Goal: Information Seeking & Learning: Learn about a topic

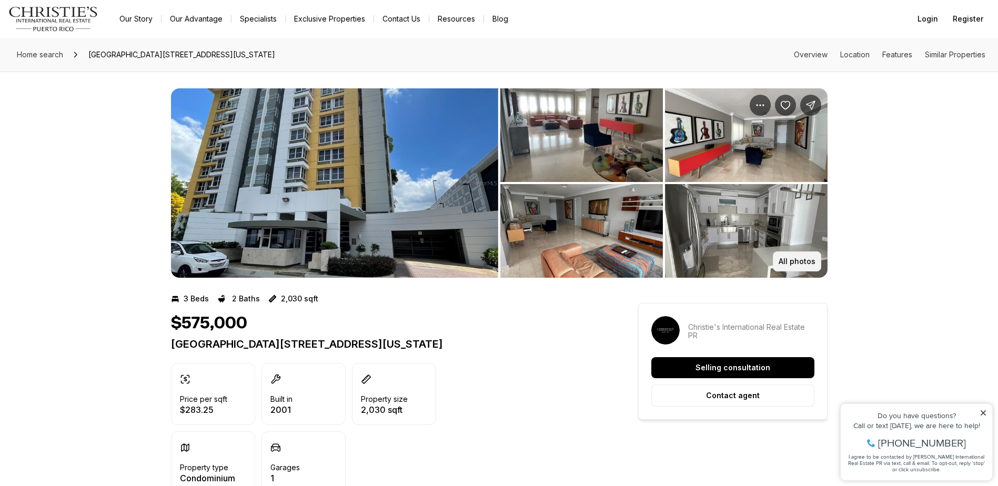
click at [802, 264] on p "All photos" at bounding box center [796, 261] width 37 height 8
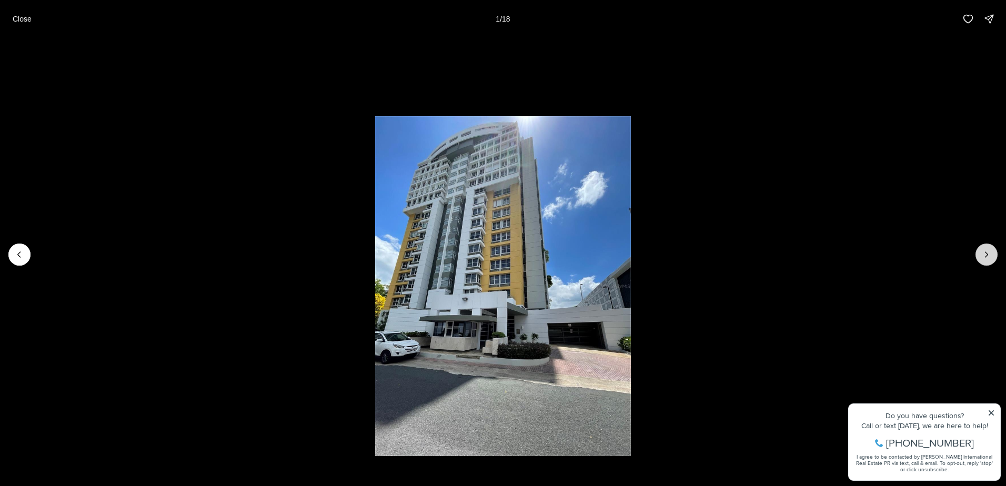
click at [984, 262] on button "Next slide" at bounding box center [986, 255] width 22 height 22
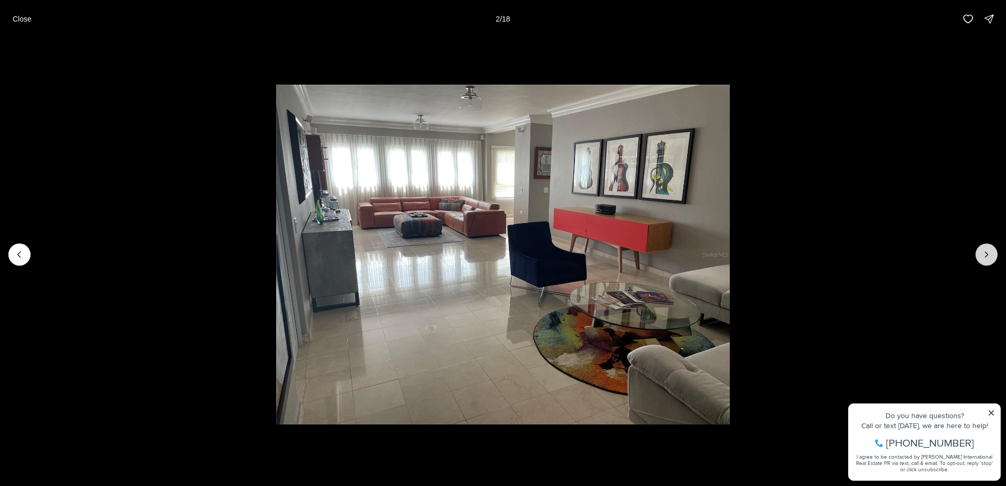
click at [985, 257] on icon "Next slide" at bounding box center [986, 254] width 11 height 11
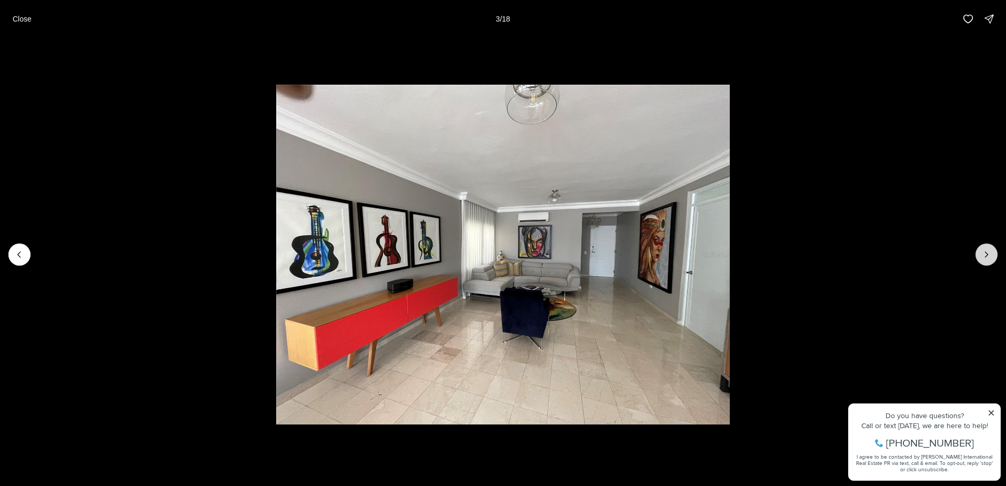
click at [985, 257] on icon "Next slide" at bounding box center [986, 254] width 11 height 11
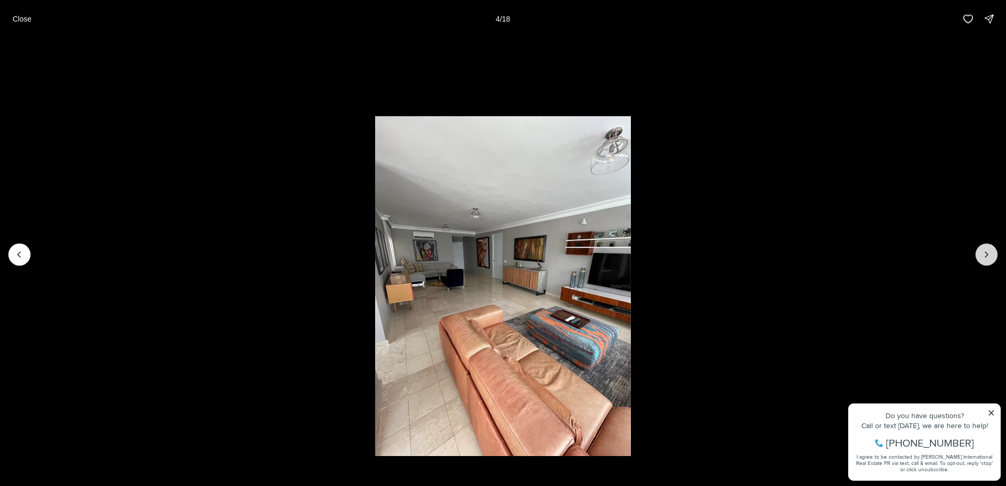
click at [985, 257] on icon "Next slide" at bounding box center [986, 254] width 11 height 11
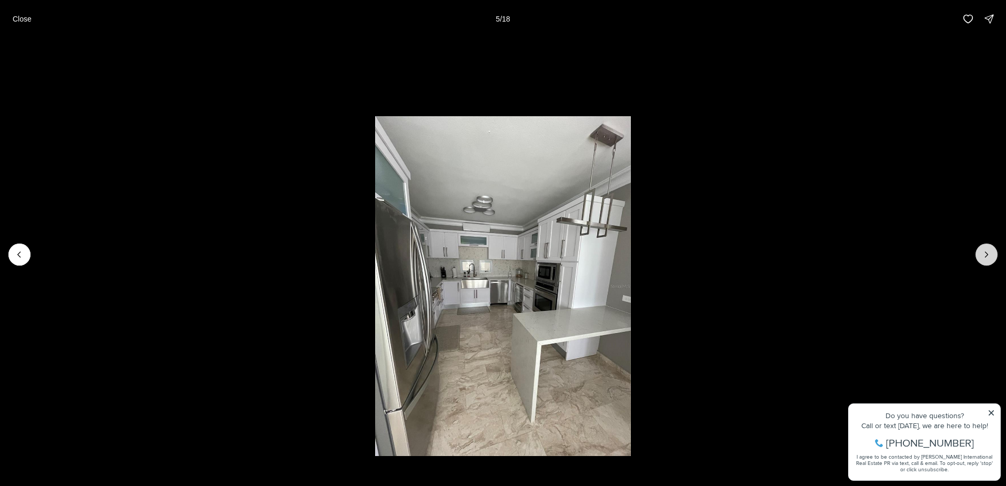
click at [985, 257] on icon "Next slide" at bounding box center [986, 254] width 11 height 11
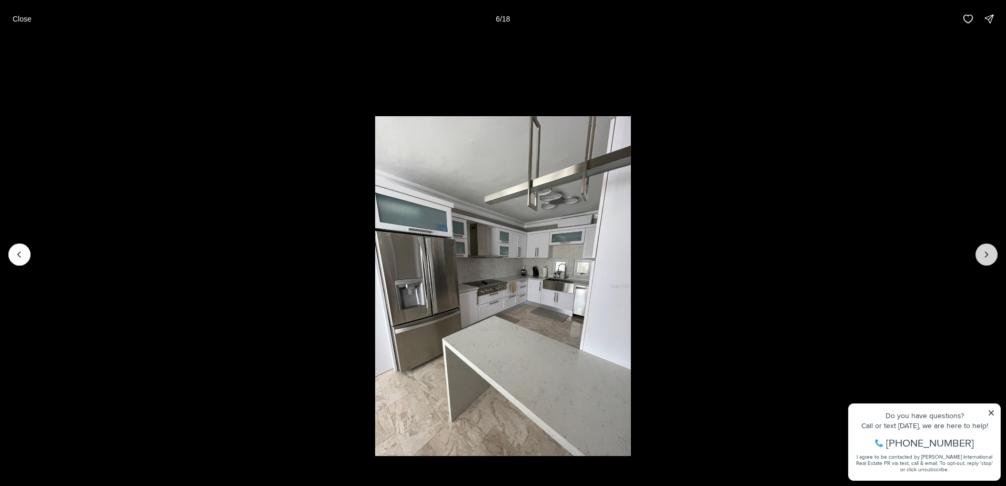
click at [985, 257] on icon "Next slide" at bounding box center [986, 254] width 11 height 11
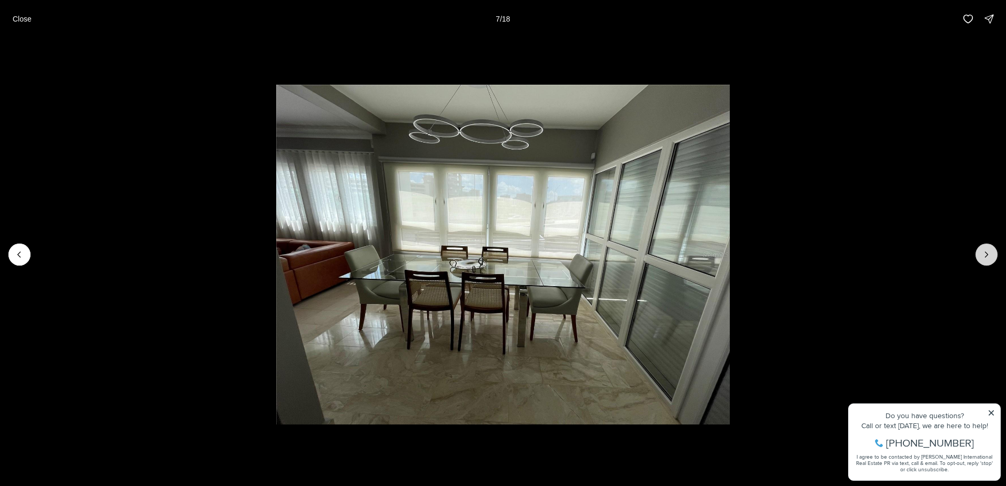
click at [985, 257] on icon "Next slide" at bounding box center [986, 254] width 11 height 11
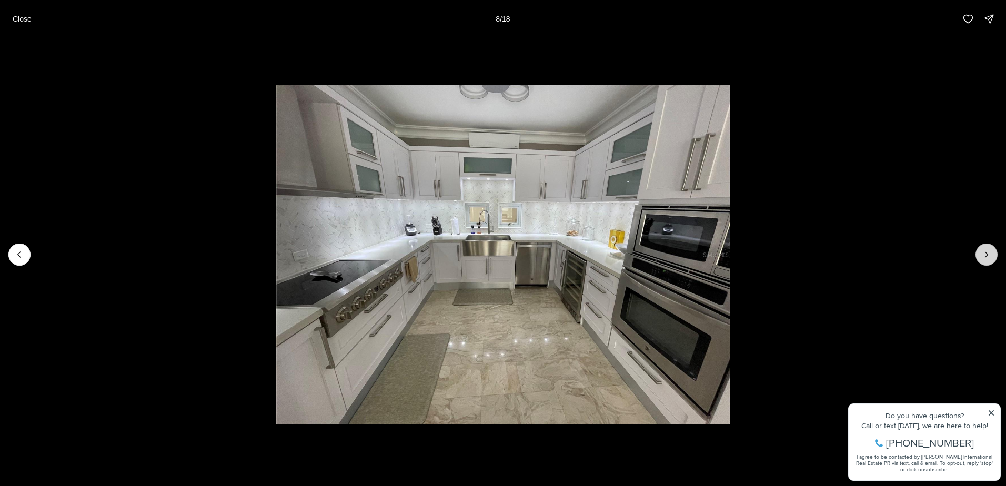
click at [985, 257] on icon "Next slide" at bounding box center [986, 254] width 11 height 11
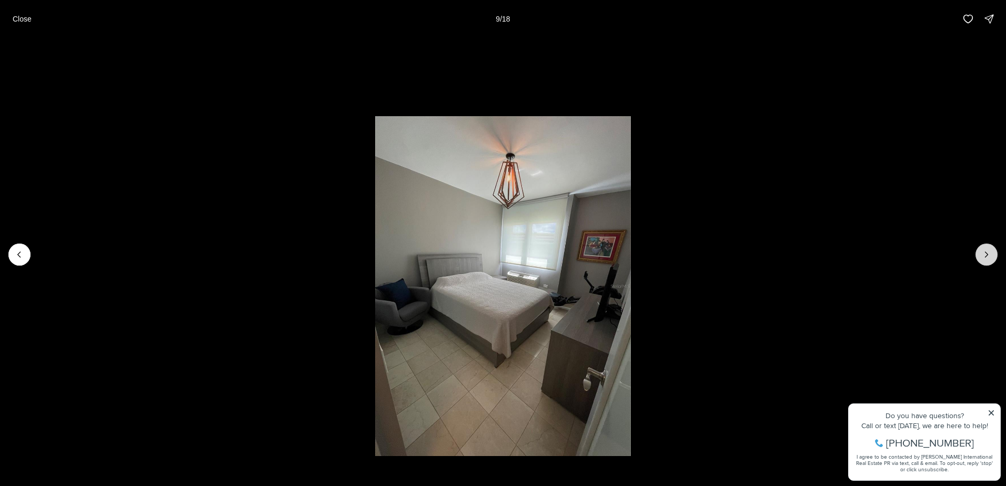
click at [985, 257] on icon "Next slide" at bounding box center [986, 254] width 11 height 11
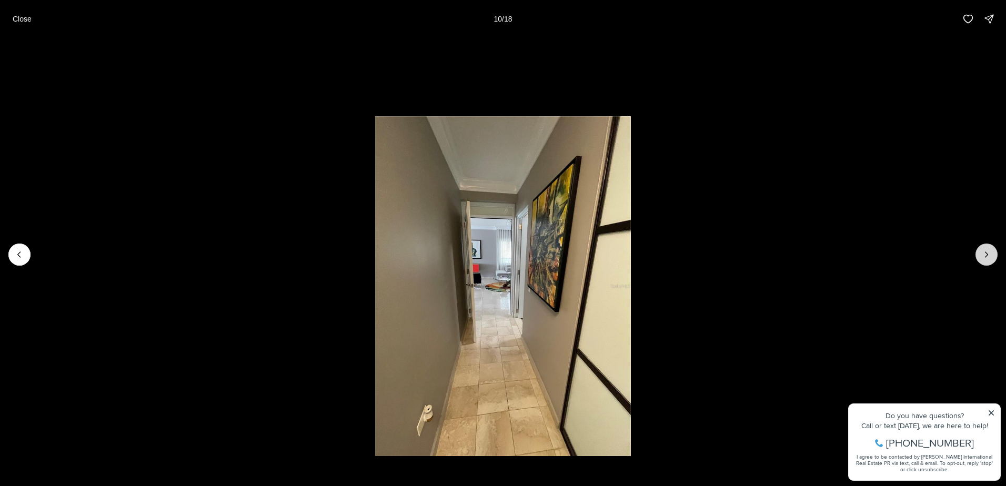
click at [985, 257] on icon "Next slide" at bounding box center [986, 254] width 11 height 11
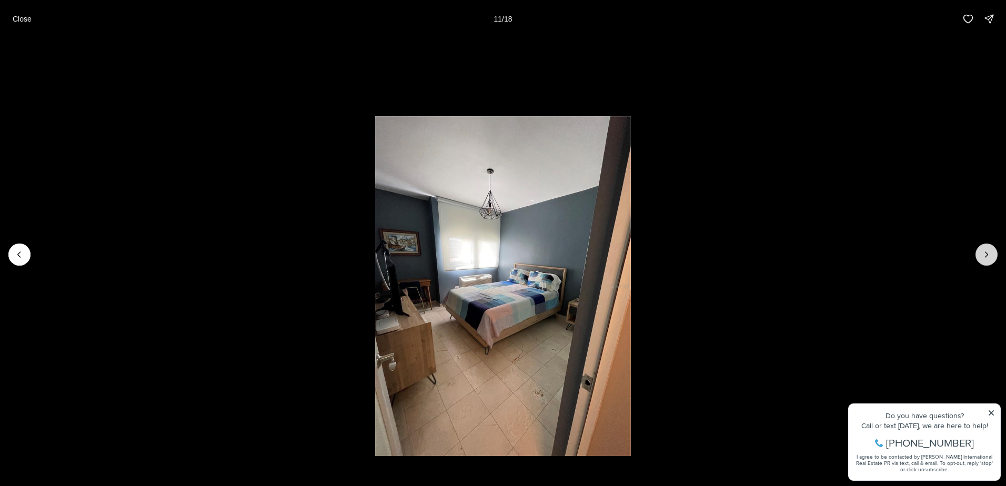
click at [985, 257] on icon "Next slide" at bounding box center [986, 254] width 11 height 11
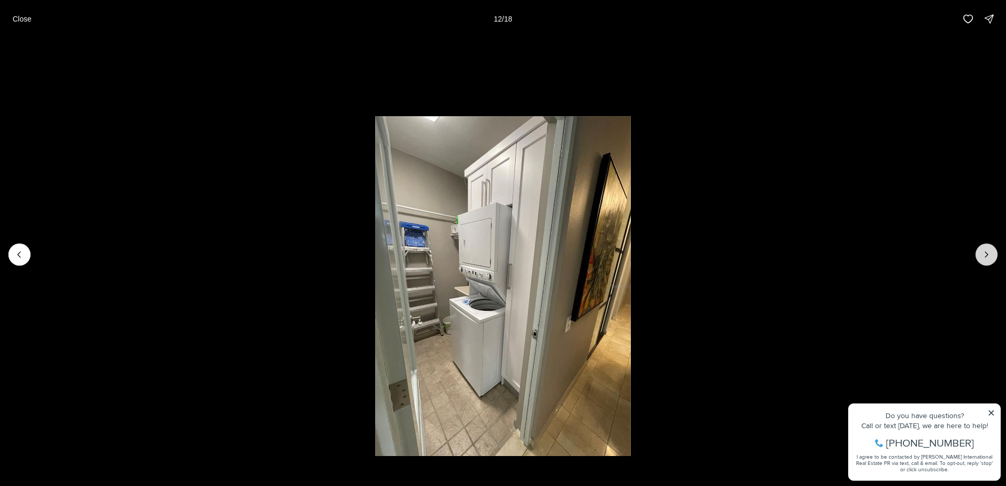
click at [985, 257] on icon "Next slide" at bounding box center [986, 254] width 11 height 11
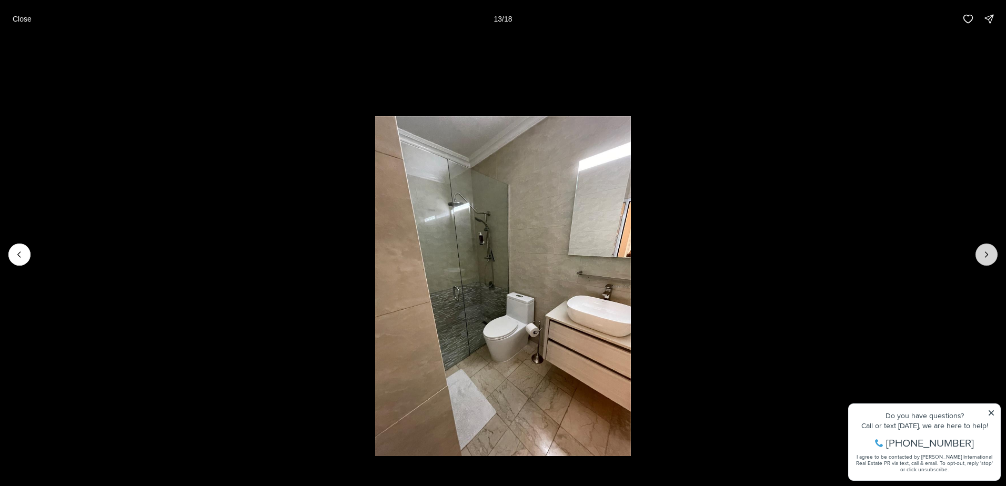
click at [985, 257] on icon "Next slide" at bounding box center [986, 254] width 11 height 11
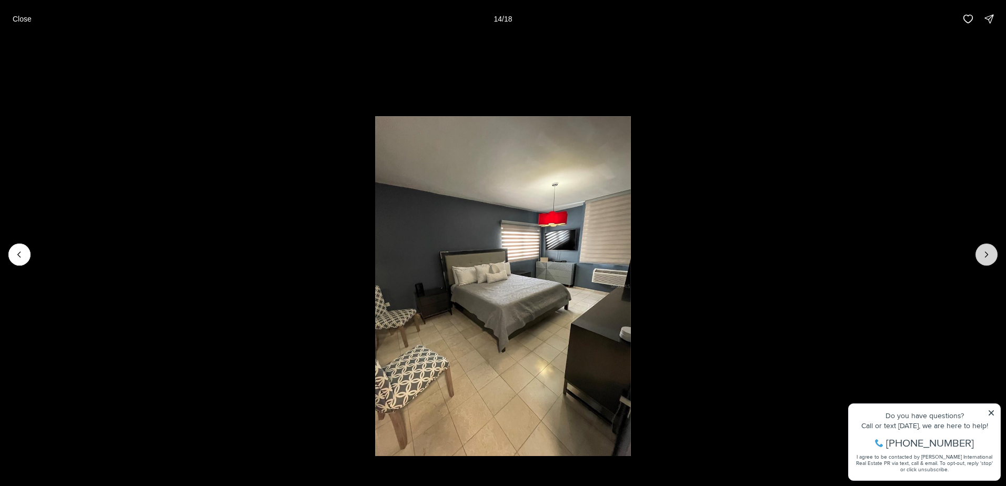
click at [985, 257] on icon "Next slide" at bounding box center [986, 254] width 11 height 11
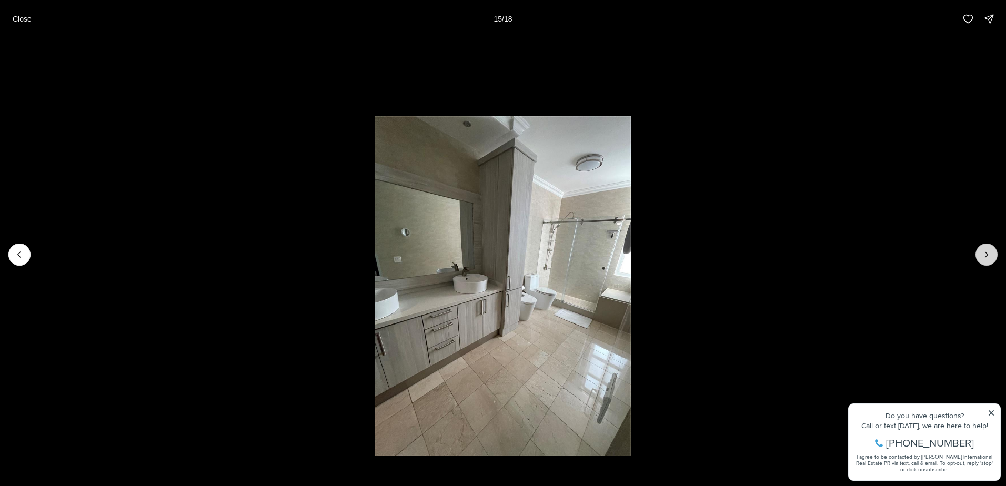
click at [985, 257] on icon "Next slide" at bounding box center [986, 254] width 11 height 11
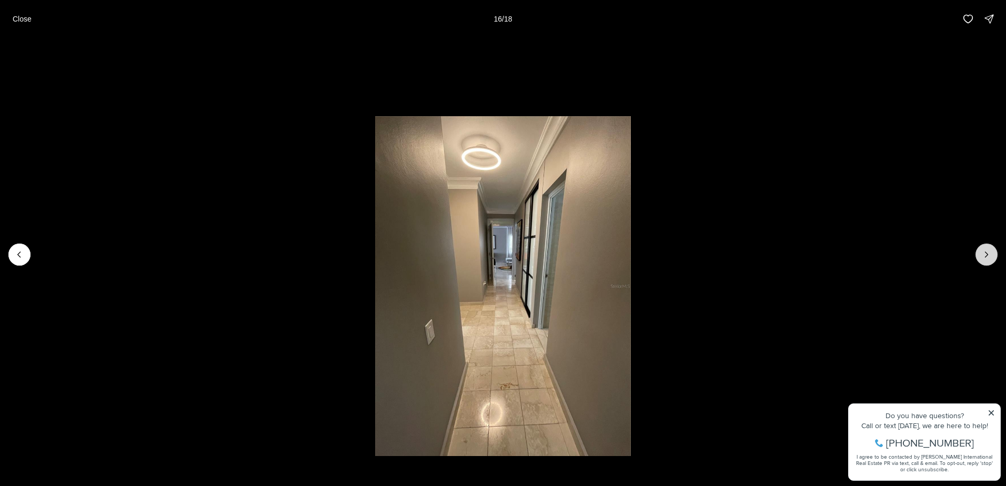
click at [985, 257] on icon "Next slide" at bounding box center [986, 254] width 11 height 11
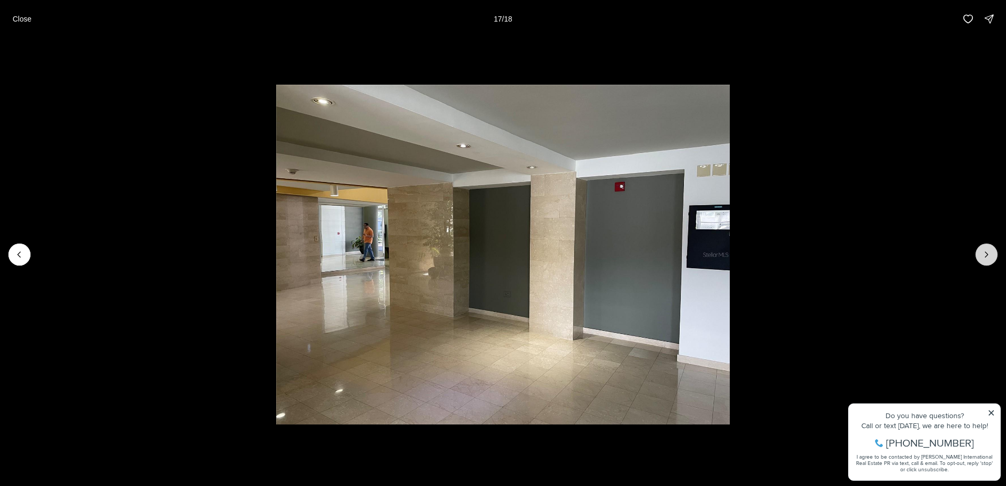
click at [985, 257] on icon "Next slide" at bounding box center [986, 254] width 11 height 11
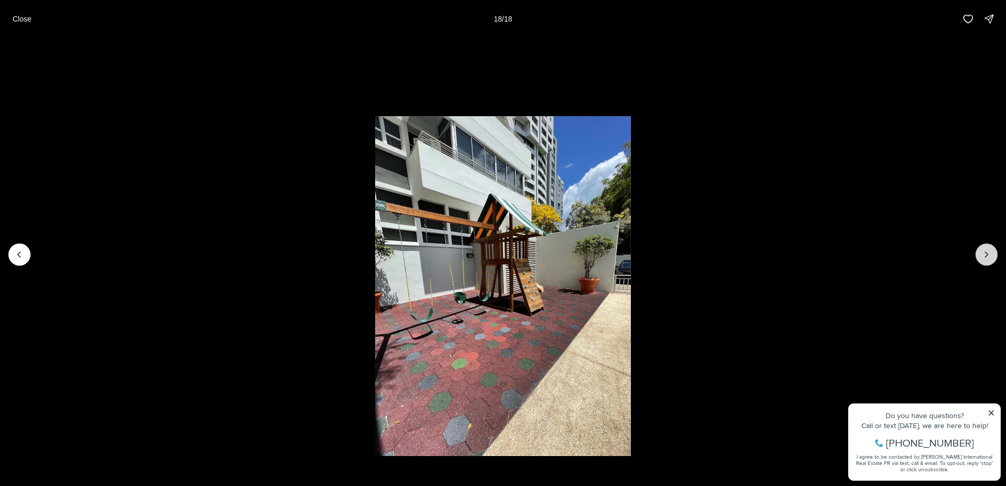
click at [985, 257] on div at bounding box center [986, 255] width 22 height 22
click at [986, 253] on div at bounding box center [986, 255] width 22 height 22
click at [18, 16] on p "Close" at bounding box center [22, 19] width 19 height 8
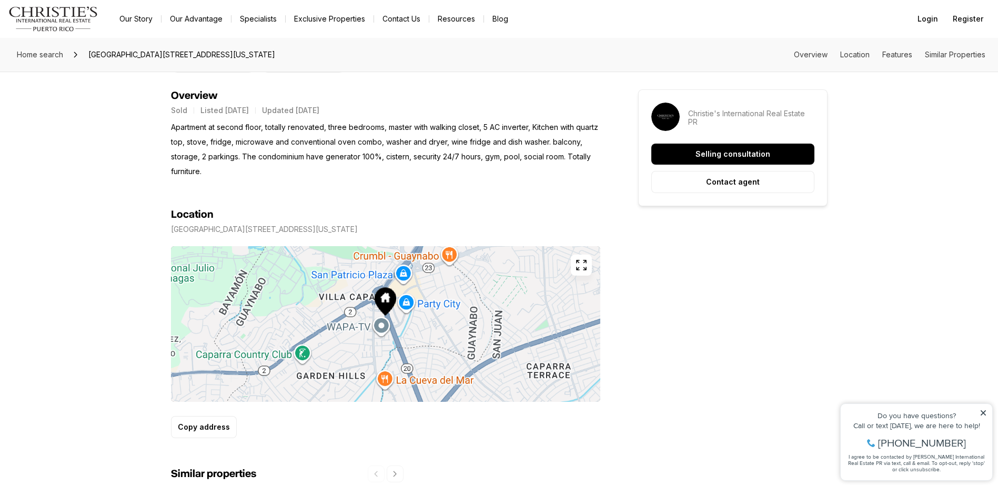
scroll to position [631, 0]
